Goal: Task Accomplishment & Management: Use online tool/utility

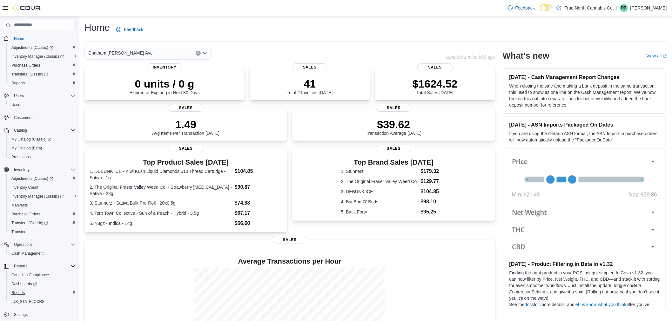
click at [21, 293] on span "Reports" at bounding box center [17, 293] width 13 height 5
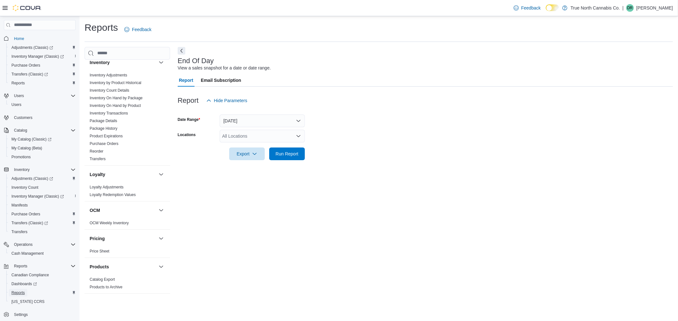
scroll to position [372, 0]
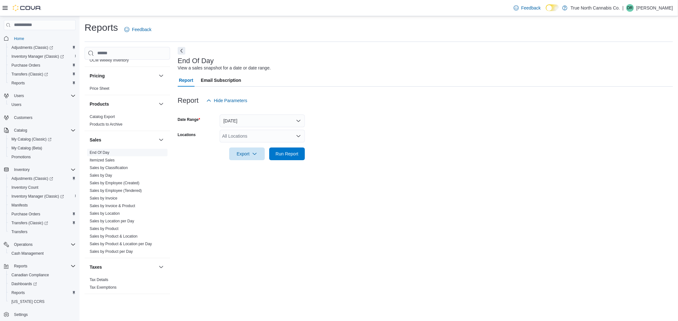
click at [105, 151] on link "End Of Day" at bounding box center [100, 153] width 20 height 4
click at [265, 134] on div "All Locations" at bounding box center [261, 136] width 85 height 13
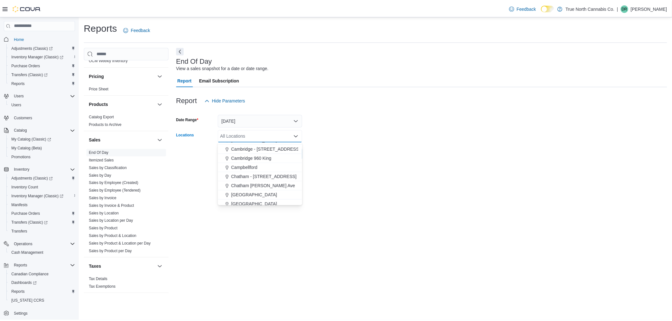
scroll to position [71, 0]
click at [257, 176] on span "Chatham - [STREET_ADDRESS]" at bounding box center [266, 177] width 66 height 6
click at [260, 177] on span "Chatham [PERSON_NAME] Ave" at bounding box center [265, 177] width 64 height 6
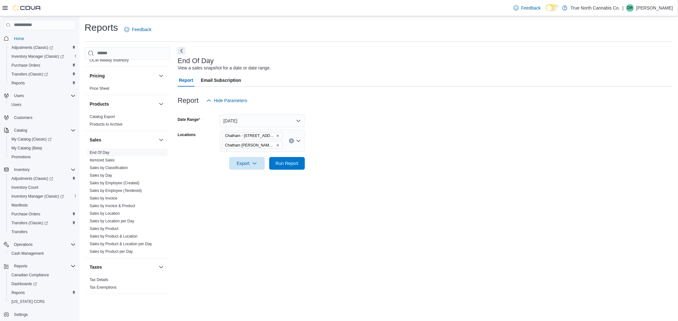
click at [314, 145] on form "Date Range [DATE] Locations [GEOGRAPHIC_DATA] - [STREET_ADDRESS][GEOGRAPHIC_DAT…" at bounding box center [425, 138] width 495 height 63
click at [294, 162] on span "Run Report" at bounding box center [286, 163] width 23 height 6
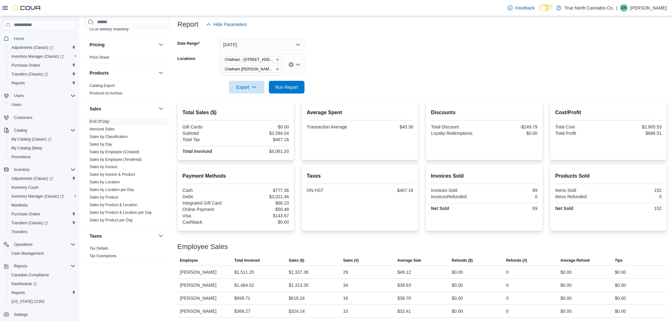
scroll to position [78, 0]
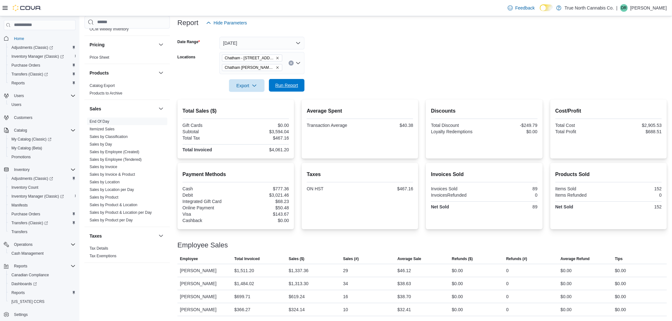
click at [300, 86] on span "Run Report" at bounding box center [287, 85] width 28 height 13
click at [297, 40] on button "[DATE]" at bounding box center [261, 43] width 85 height 13
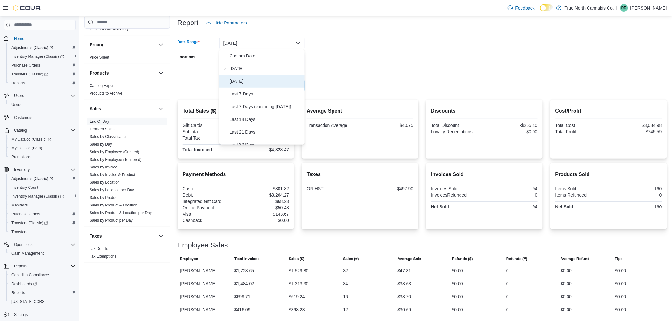
click at [247, 81] on span "[DATE]" at bounding box center [266, 82] width 72 height 8
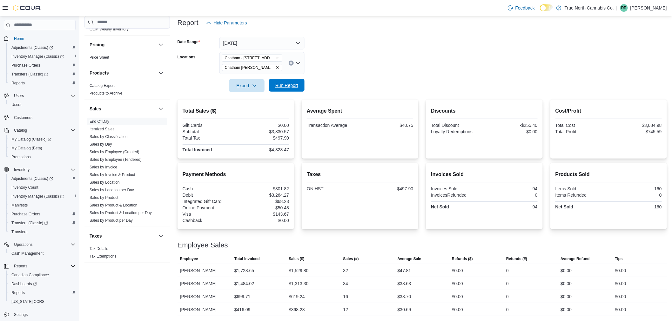
click at [282, 86] on span "Run Report" at bounding box center [286, 85] width 23 height 6
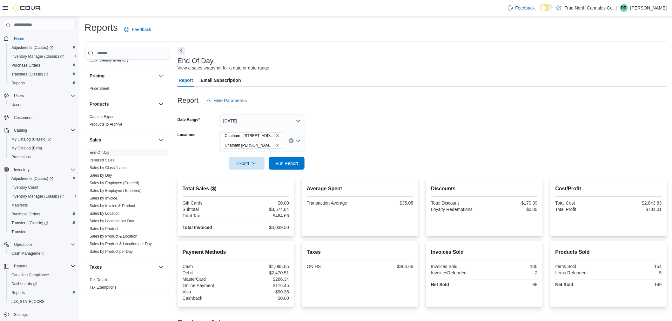
click at [299, 129] on form "Date Range [DATE] Locations [GEOGRAPHIC_DATA] - [STREET_ADDRESS][GEOGRAPHIC_DAT…" at bounding box center [423, 138] width 490 height 63
click at [298, 125] on button "[DATE]" at bounding box center [261, 121] width 85 height 13
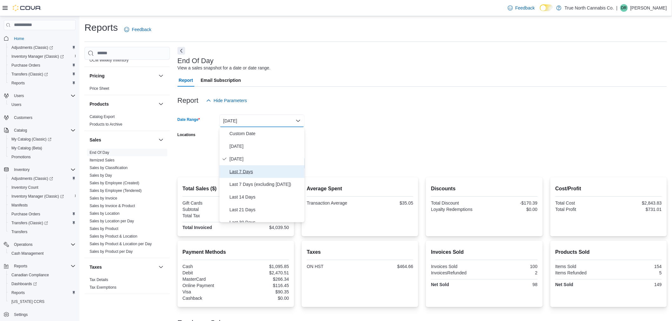
click at [244, 172] on span "Last 7 Days" at bounding box center [266, 172] width 72 height 8
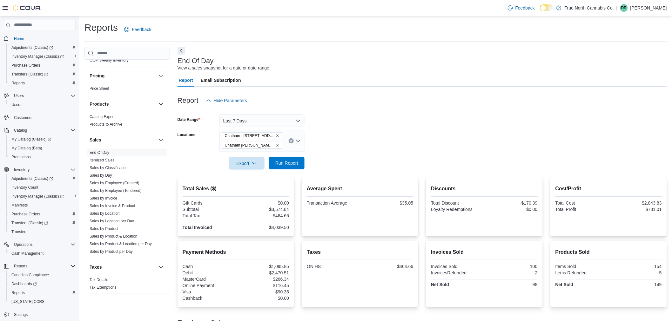
click at [284, 164] on span "Run Report" at bounding box center [286, 163] width 23 height 6
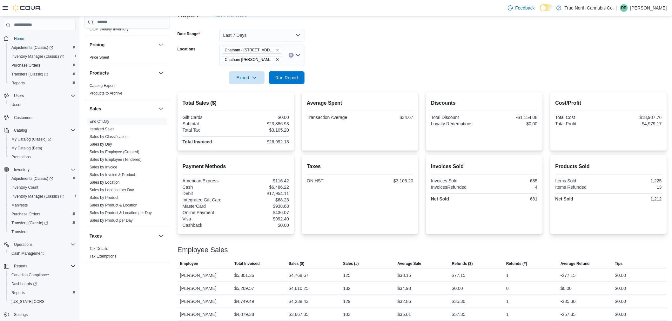
scroll to position [59, 0]
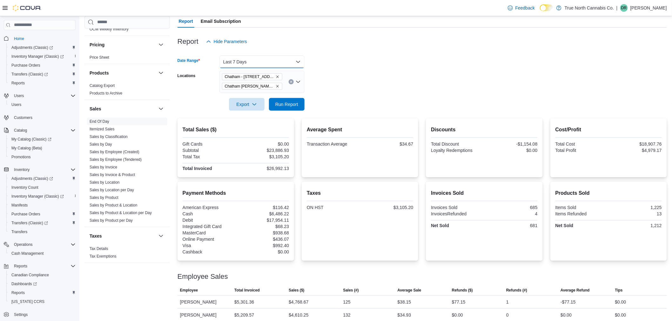
click at [299, 64] on button "Last 7 Days" at bounding box center [261, 62] width 85 height 13
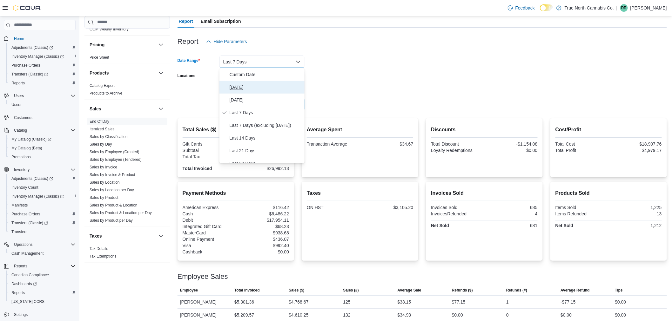
click at [239, 88] on span "[DATE]" at bounding box center [266, 88] width 72 height 8
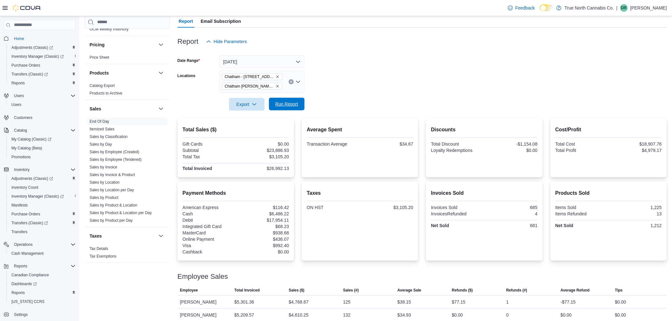
click at [280, 104] on span "Run Report" at bounding box center [286, 104] width 23 height 6
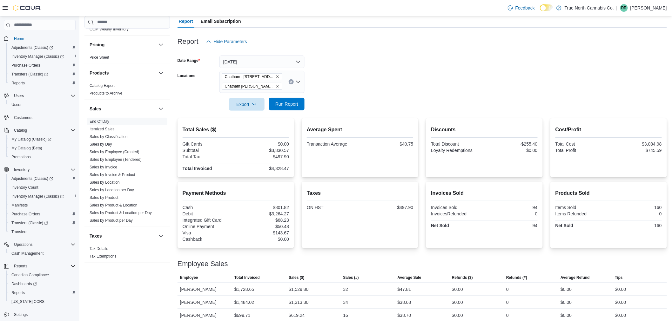
click at [285, 103] on span "Run Report" at bounding box center [286, 104] width 23 height 6
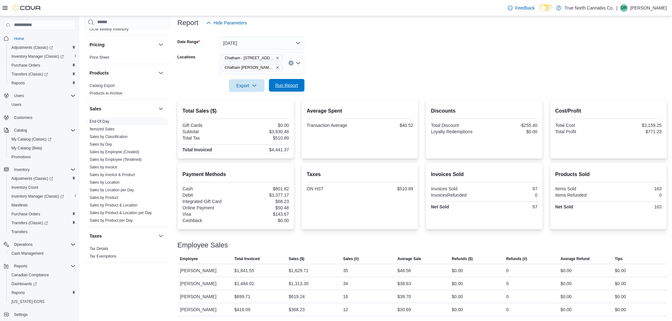
click at [284, 82] on span "Run Report" at bounding box center [287, 85] width 28 height 13
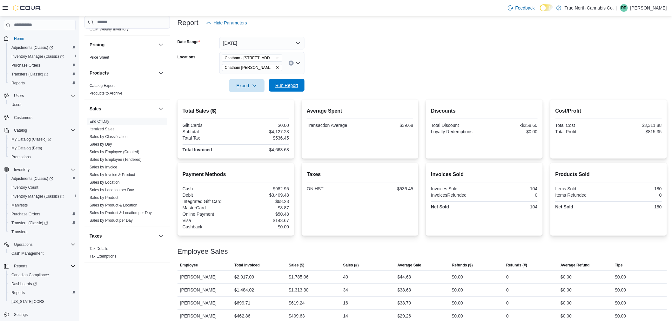
click at [291, 87] on span "Run Report" at bounding box center [286, 85] width 23 height 6
click at [293, 84] on span "Run Report" at bounding box center [286, 85] width 23 height 6
drag, startPoint x: 284, startPoint y: 87, endPoint x: 375, endPoint y: 87, distance: 91.2
click at [284, 87] on span "Run Report" at bounding box center [286, 86] width 23 height 6
click at [284, 64] on div "Chatham - [STREET_ADDRESS][GEOGRAPHIC_DATA][PERSON_NAME]" at bounding box center [261, 63] width 85 height 22
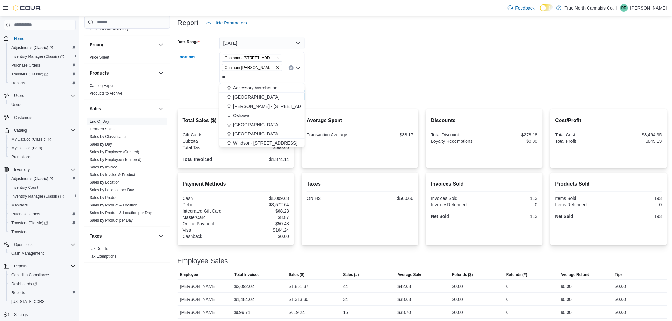
type input "**"
click at [253, 133] on span "[GEOGRAPHIC_DATA]" at bounding box center [256, 134] width 46 height 6
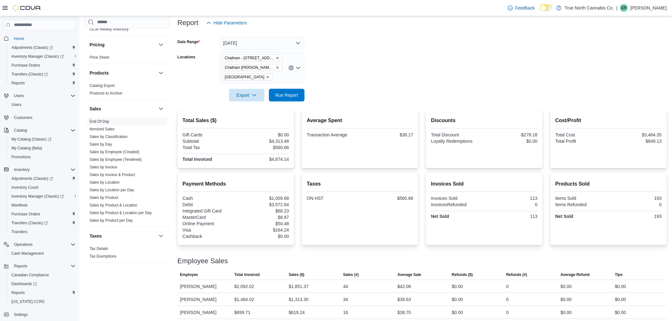
click at [339, 64] on form "Date Range [DATE] Locations [GEOGRAPHIC_DATA] - [STREET_ADDRESS][GEOGRAPHIC_DAT…" at bounding box center [423, 65] width 490 height 72
click at [296, 92] on span "Run Report" at bounding box center [286, 95] width 23 height 6
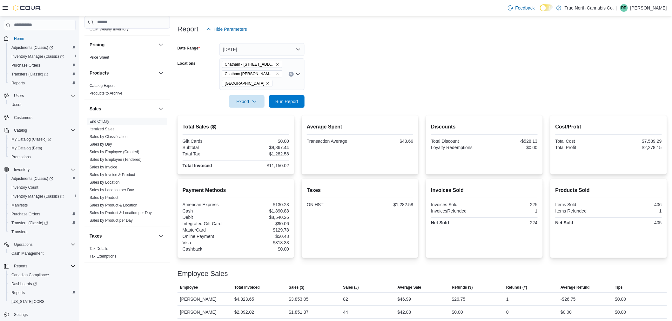
scroll to position [69, 0]
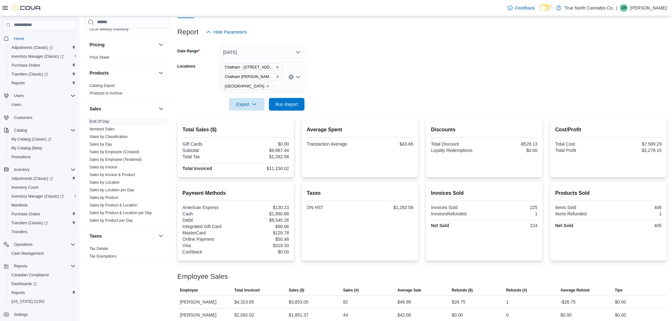
click at [266, 85] on icon "Remove Wallaceburg from selection in this group" at bounding box center [268, 86] width 4 height 4
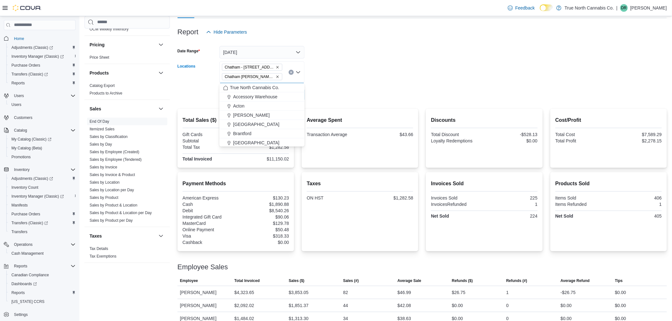
click at [351, 92] on form "Date Range [DATE] Locations [GEOGRAPHIC_DATA] - [STREET_ADDRESS][GEOGRAPHIC_DAT…" at bounding box center [423, 69] width 490 height 63
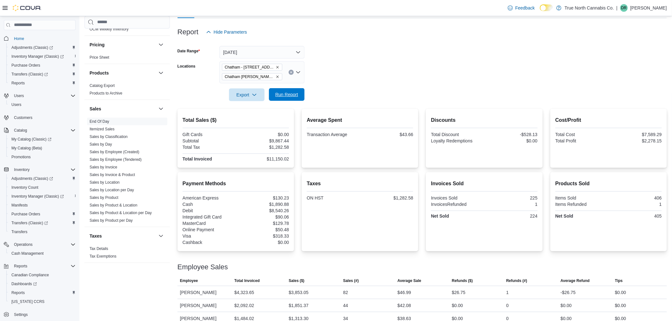
click at [284, 99] on span "Run Report" at bounding box center [287, 94] width 28 height 13
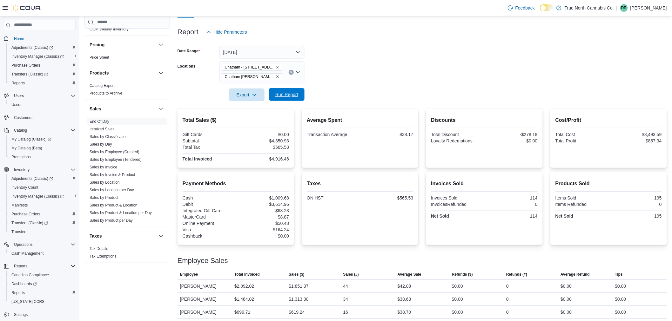
click at [291, 96] on span "Run Report" at bounding box center [286, 94] width 23 height 6
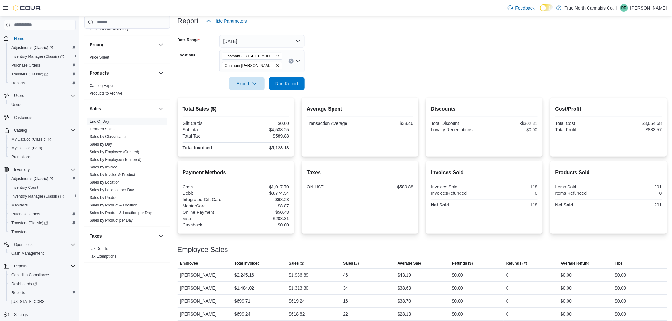
scroll to position [84, 0]
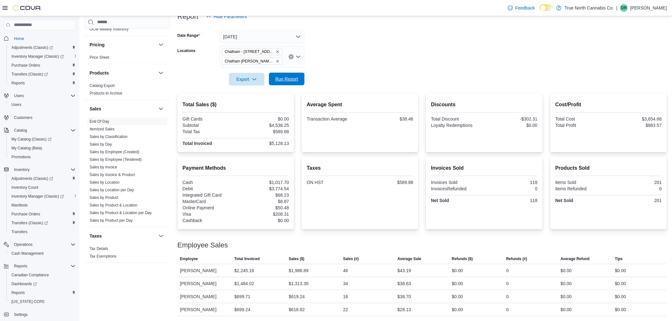
click at [288, 75] on span "Run Report" at bounding box center [287, 79] width 28 height 13
click at [282, 86] on div at bounding box center [423, 90] width 490 height 8
click at [288, 80] on span "Run Report" at bounding box center [286, 79] width 23 height 6
click at [276, 52] on icon "Remove Chatham - 85 King St W from selection in this group" at bounding box center [277, 52] width 3 height 3
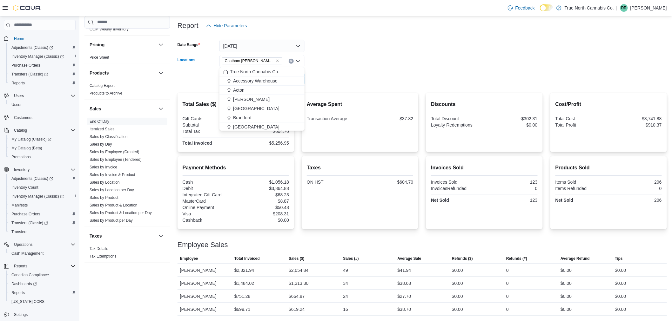
scroll to position [75, 0]
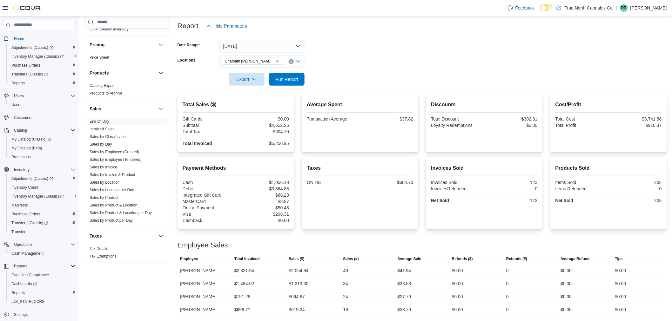
click at [331, 77] on form "Date Range [DATE] Locations [GEOGRAPHIC_DATA] [PERSON_NAME] Ave Export Run Repo…" at bounding box center [423, 58] width 490 height 53
click at [290, 78] on span "Run Report" at bounding box center [286, 79] width 23 height 6
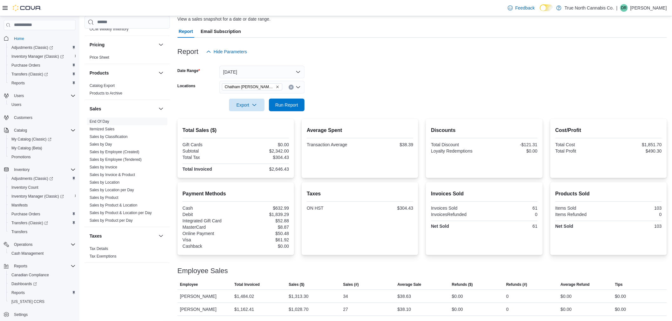
scroll to position [49, 0]
click at [426, 83] on form "Date Range [DATE] Locations [GEOGRAPHIC_DATA] [PERSON_NAME] Ave Export Run Repo…" at bounding box center [423, 84] width 490 height 53
click at [283, 86] on div "Chatham [PERSON_NAME] Ave" at bounding box center [261, 87] width 85 height 13
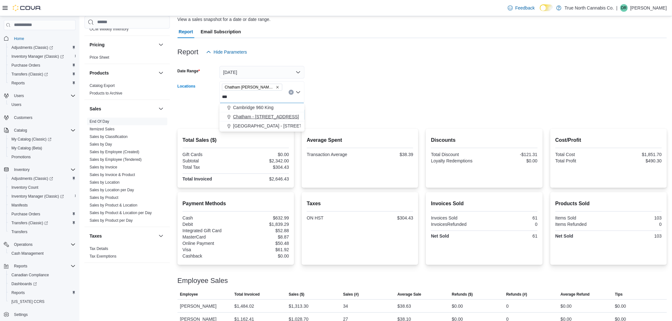
type input "***"
click at [268, 119] on span "Chatham - [STREET_ADDRESS]" at bounding box center [266, 117] width 66 height 6
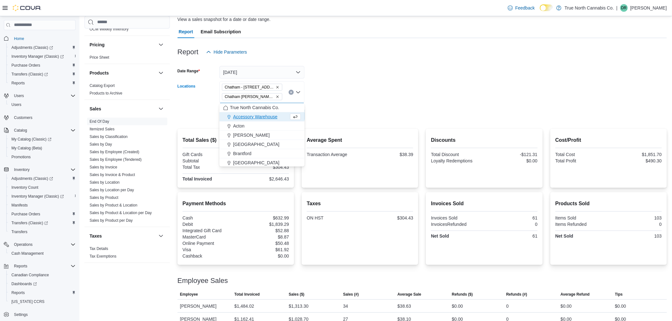
click at [322, 112] on form "Date Range [DATE] Locations [GEOGRAPHIC_DATA] - [STREET_ADDRESS][GEOGRAPHIC_DAT…" at bounding box center [423, 89] width 490 height 63
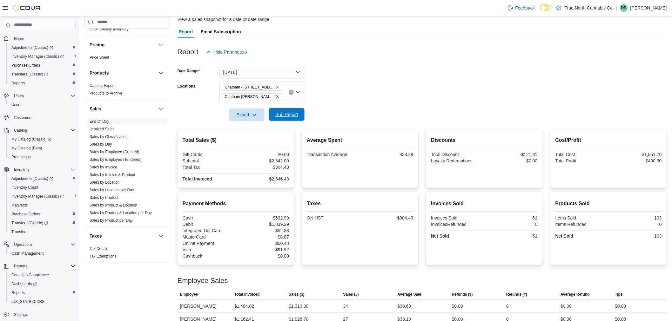
click at [294, 113] on span "Run Report" at bounding box center [286, 114] width 23 height 6
click at [276, 86] on icon "Remove Chatham - 85 King St W from selection in this group" at bounding box center [278, 87] width 4 height 4
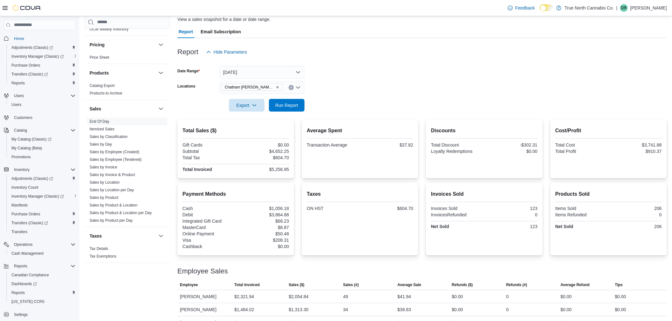
click at [352, 98] on div at bounding box center [423, 96] width 490 height 5
click at [294, 109] on span "Run Report" at bounding box center [287, 105] width 28 height 13
click at [295, 103] on span "Run Report" at bounding box center [286, 105] width 23 height 6
click at [281, 86] on div "Chatham [PERSON_NAME] Ave" at bounding box center [261, 87] width 85 height 13
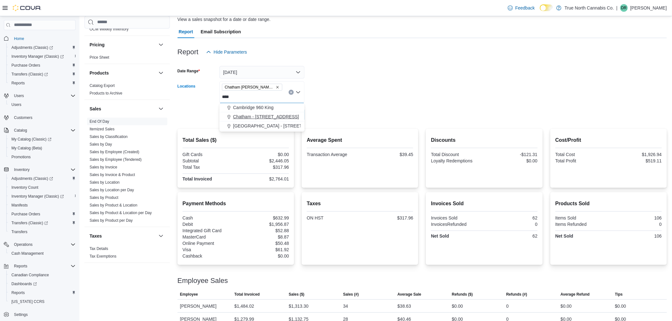
type input "****"
click at [270, 115] on span "Chatham - [STREET_ADDRESS]" at bounding box center [266, 117] width 66 height 6
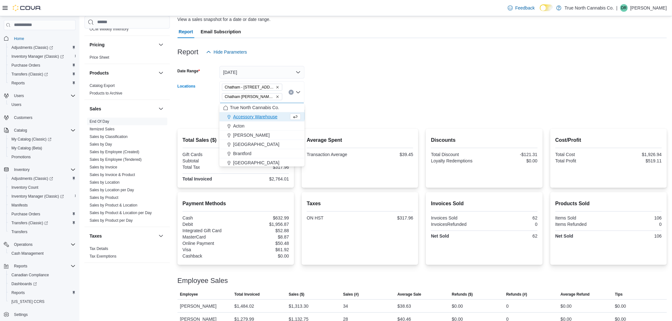
click at [313, 95] on form "Date Range [DATE] Locations [GEOGRAPHIC_DATA] - [STREET_ADDRESS][GEOGRAPHIC_DAT…" at bounding box center [423, 89] width 490 height 63
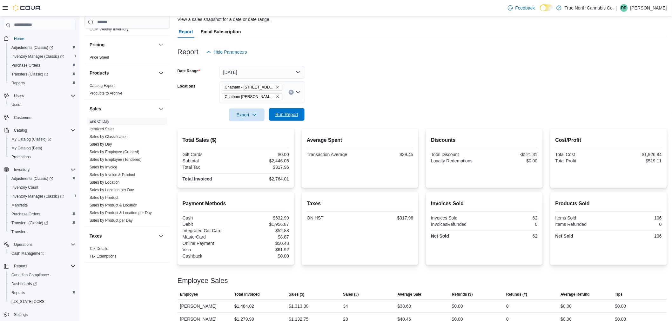
click at [293, 118] on span "Run Report" at bounding box center [287, 114] width 28 height 13
drag, startPoint x: 279, startPoint y: 116, endPoint x: 353, endPoint y: 140, distance: 77.7
click at [279, 116] on span "Run Report" at bounding box center [286, 115] width 23 height 6
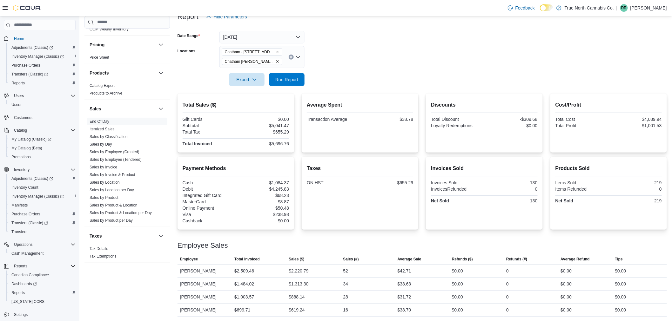
scroll to position [84, 0]
click at [276, 52] on icon "Remove Chatham - 85 King St W from selection in this group" at bounding box center [278, 52] width 4 height 4
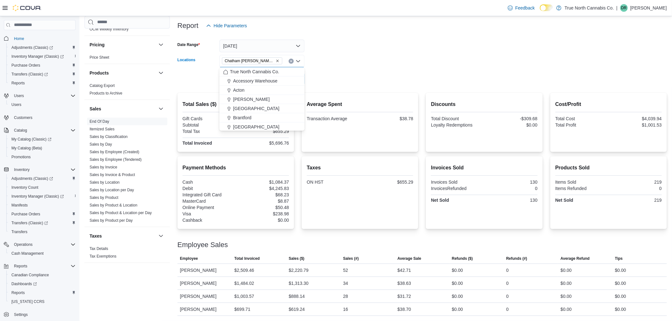
scroll to position [75, 0]
click at [311, 65] on form "Date Range [DATE] Locations [GEOGRAPHIC_DATA] [PERSON_NAME] Ave Combo box. Sele…" at bounding box center [423, 58] width 490 height 53
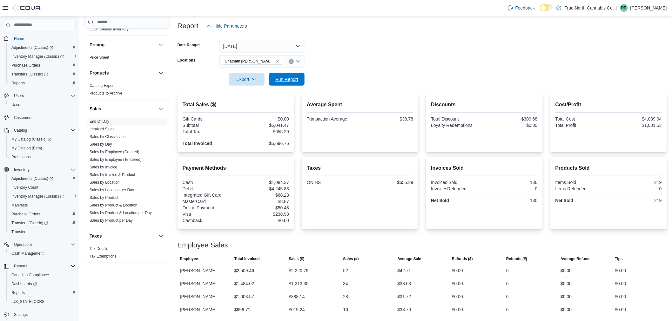
drag, startPoint x: 292, startPoint y: 75, endPoint x: 315, endPoint y: 84, distance: 25.2
click at [292, 76] on span "Run Report" at bounding box center [286, 79] width 23 height 6
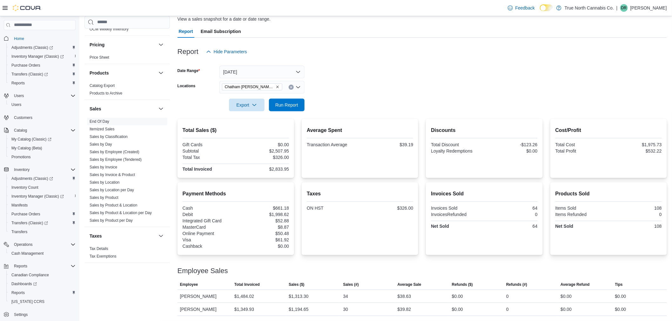
scroll to position [49, 0]
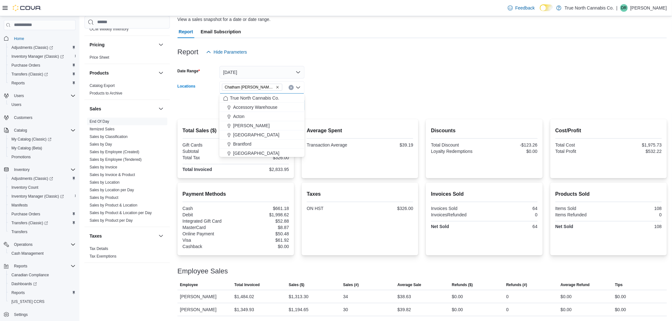
click at [285, 89] on input "Locations" at bounding box center [285, 88] width 1 height 8
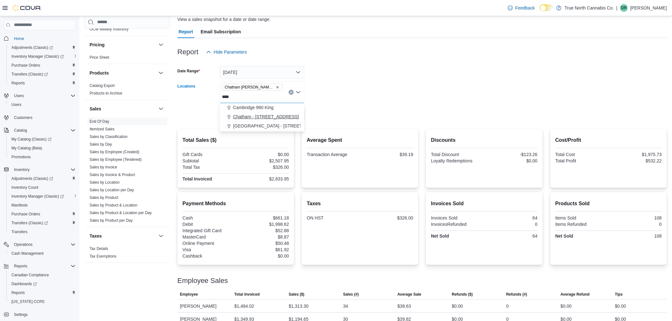
type input "****"
click at [275, 116] on span "Chatham - [STREET_ADDRESS]" at bounding box center [266, 117] width 66 height 6
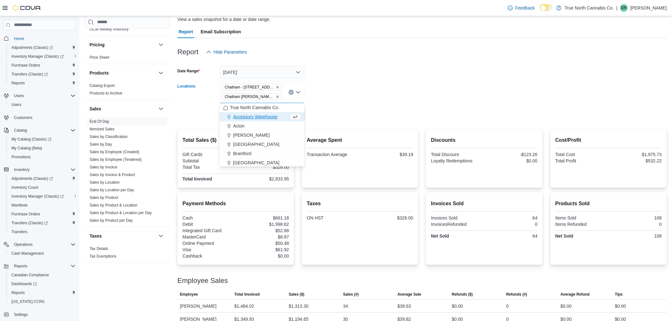
click at [328, 110] on form "Date Range [DATE] Locations [GEOGRAPHIC_DATA] - [STREET_ADDRESS][GEOGRAPHIC_DAT…" at bounding box center [423, 89] width 490 height 63
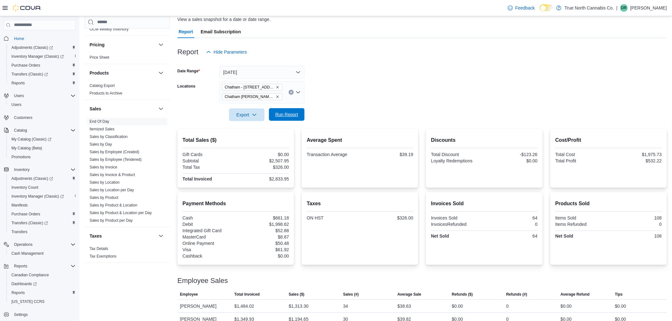
click at [299, 118] on span "Run Report" at bounding box center [287, 114] width 28 height 13
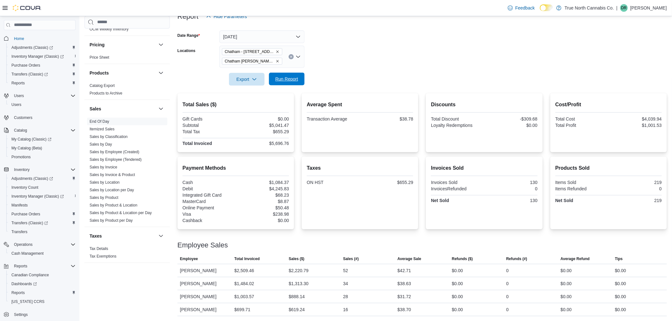
click at [281, 76] on span "Run Report" at bounding box center [286, 79] width 23 height 6
